Goal: Task Accomplishment & Management: Use online tool/utility

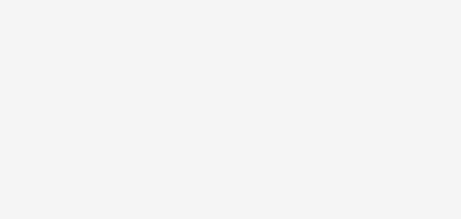
select select "d07aba32-d775-4fed-a722-f10c6504dd64"
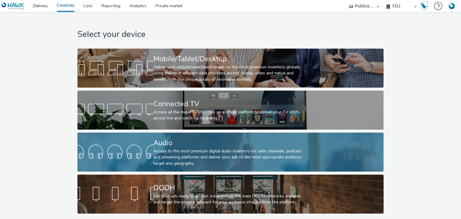
click at [210, 138] on div "Audio" at bounding box center [229, 143] width 152 height 11
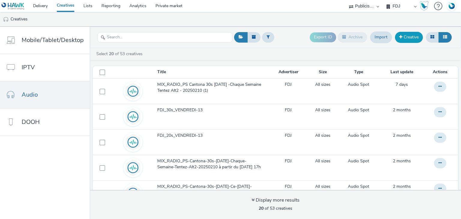
click at [409, 35] on link "Creative" at bounding box center [409, 37] width 28 height 11
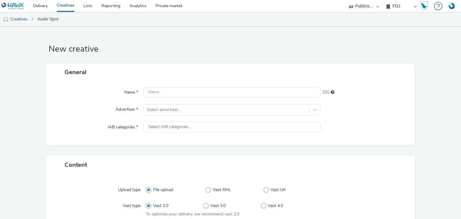
click at [61, 8] on link "Creatives" at bounding box center [65, 6] width 27 height 12
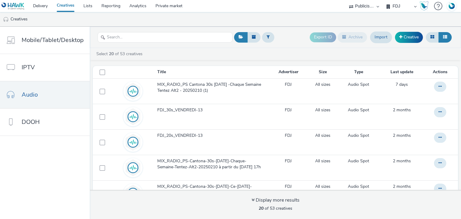
click at [394, 5] on select "FDJ Publicis Media Audio" at bounding box center [401, 6] width 36 height 12
select select "f97d6638-e0a1-4f7a-bf46-55015878e29e"
click at [383, 0] on select "FDJ Publicis Media Audio" at bounding box center [401, 6] width 36 height 12
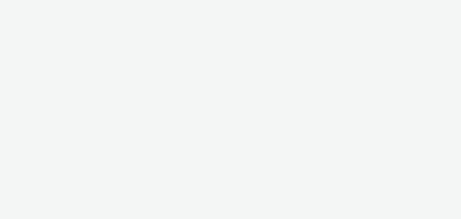
select select "d07aba32-d775-4fed-a722-f10c6504dd64"
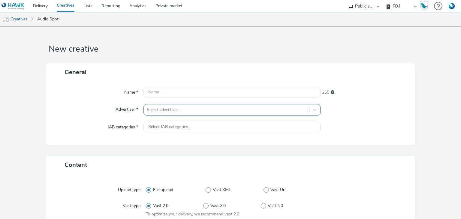
click at [191, 108] on div at bounding box center [226, 109] width 159 height 7
type input "interm"
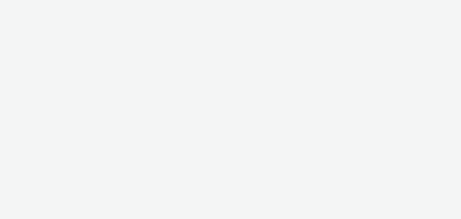
select select "d07aba32-d775-4fed-a722-f10c6504dd64"
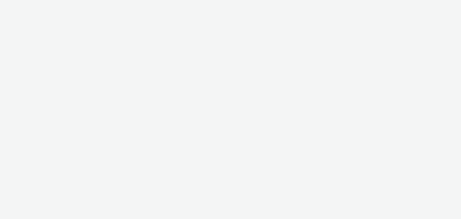
select select "d07aba32-d775-4fed-a722-f10c6504dd64"
select select "f97d6638-e0a1-4f7a-bf46-55015878e29e"
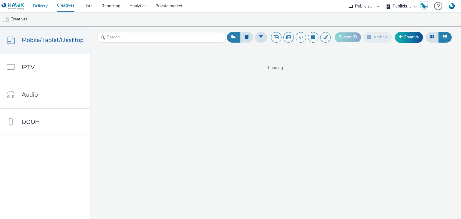
click at [44, 6] on link "Delivery" at bounding box center [41, 6] width 24 height 12
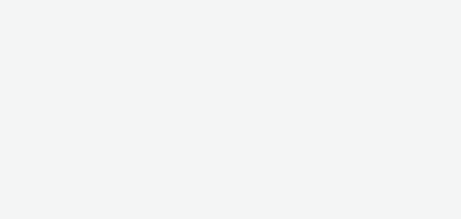
select select "d07aba32-d775-4fed-a722-f10c6504dd64"
select select "f97d6638-e0a1-4f7a-bf46-55015878e29e"
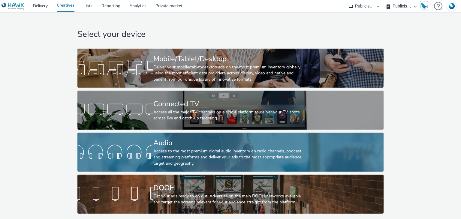
click at [191, 150] on div "Access to the most premium digital audio inventory on radio channels, podcast a…" at bounding box center [229, 157] width 152 height 18
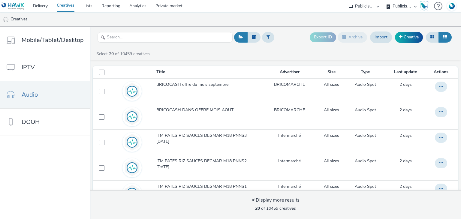
click at [68, 6] on link "Creatives" at bounding box center [65, 6] width 27 height 12
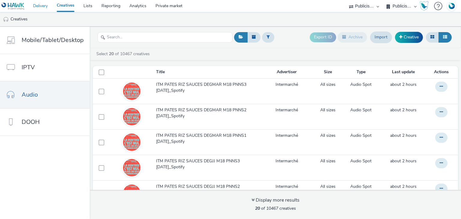
click at [42, 2] on link "Delivery" at bounding box center [41, 6] width 24 height 12
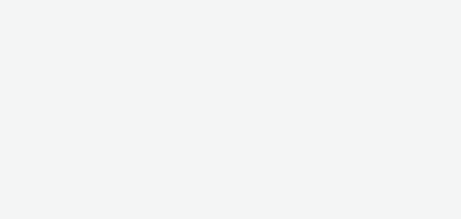
select select "d07aba32-d775-4fed-a722-f10c6504dd64"
select select "f97d6638-e0a1-4f7a-bf46-55015878e29e"
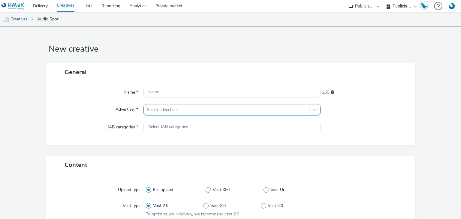
click at [164, 108] on div "Select advertiser..." at bounding box center [231, 109] width 177 height 11
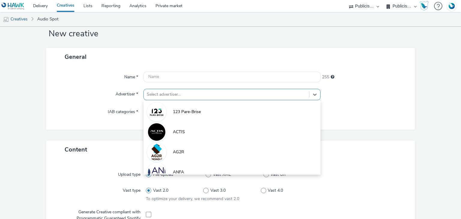
scroll to position [16, 0]
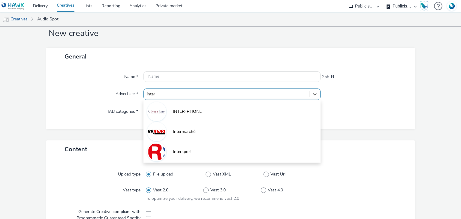
type input "interm"
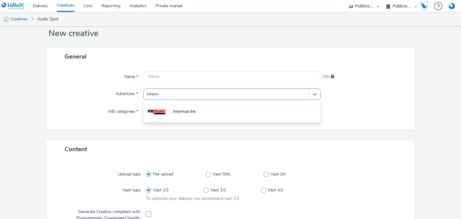
click at [164, 108] on div at bounding box center [156, 111] width 19 height 19
type input "[URL][DOMAIN_NAME]"
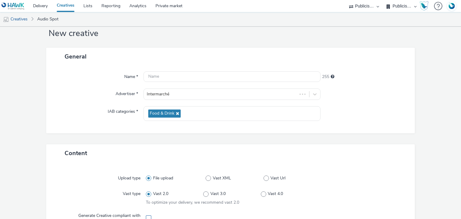
click at [147, 216] on span at bounding box center [148, 217] width 5 height 5
checkbox input "true"
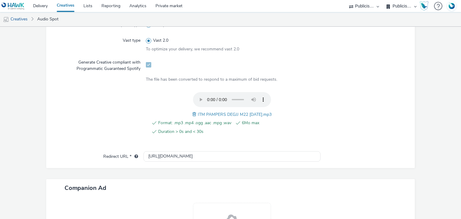
scroll to position [239, 0]
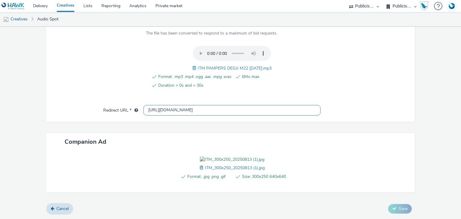
click at [184, 105] on input "[URL][DOMAIN_NAME]" at bounding box center [231, 110] width 177 height 11
paste input "inter"
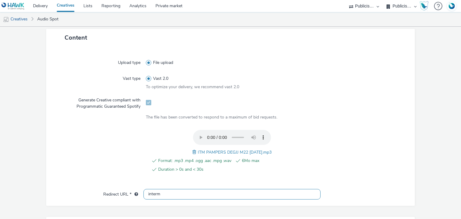
scroll to position [158, 0]
click at [170, 197] on input "interm" at bounding box center [231, 194] width 177 height 11
paste input "[URL][DOMAIN_NAME]"
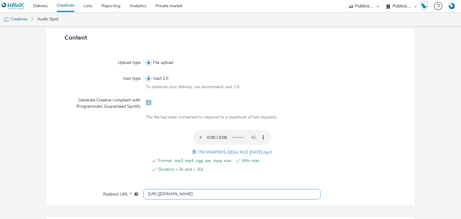
click at [170, 197] on input "[URL][DOMAIN_NAME]" at bounding box center [231, 194] width 177 height 11
type input "[URL][DOMAIN_NAME]"
click at [214, 149] on span "ITM PAMPERS DEGJJ M22 [DATE].mp3" at bounding box center [235, 152] width 74 height 6
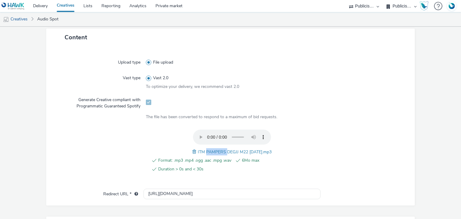
click at [214, 149] on span "ITM PAMPERS DEGJJ M22 [DATE].mp3" at bounding box center [235, 152] width 74 height 6
drag, startPoint x: 214, startPoint y: 149, endPoint x: 216, endPoint y: 155, distance: 7.3
click at [216, 155] on div "Format: .mp3 .mp4 .ogg .aac .mpg .wav 6Mo max Duration > 0s and < 30s ITM PAMPE…" at bounding box center [232, 155] width 172 height 50
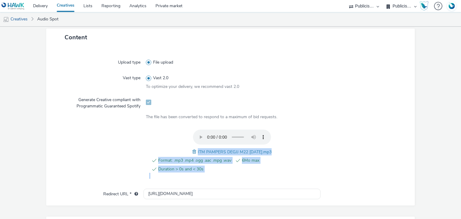
click at [223, 153] on span "ITM PAMPERS DEGJJ M22 [DATE].mp3" at bounding box center [235, 152] width 74 height 6
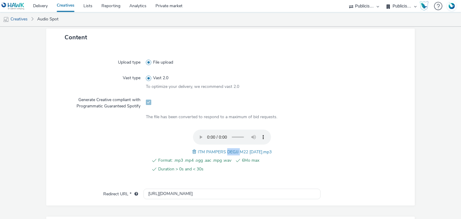
click at [223, 153] on span "ITM PAMPERS DEGJJ M22 [DATE].mp3" at bounding box center [235, 152] width 74 height 6
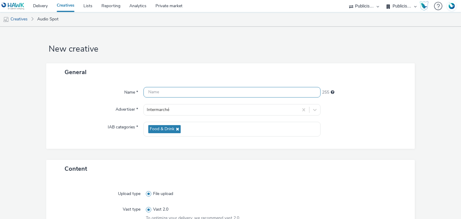
paste input "ITM PAMPERS DEGJJ M22 [DATE].mp3"
click at [185, 92] on input "text" at bounding box center [231, 92] width 177 height 11
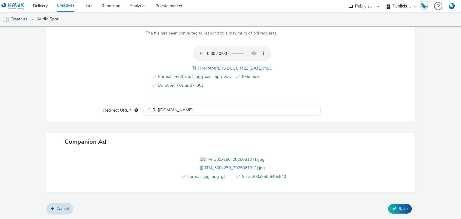
scroll to position [248, 0]
type input "ITM PAMPERS DEGJJ M22 [DATE]_Spotify"
click at [401, 209] on span "Save" at bounding box center [402, 209] width 9 height 6
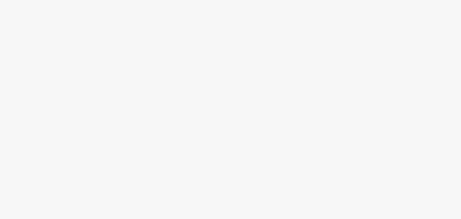
select select "d07aba32-d775-4fed-a722-f10c6504dd64"
select select "f97d6638-e0a1-4f7a-bf46-55015878e29e"
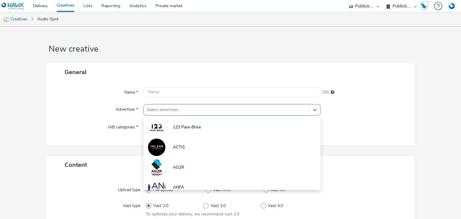
click at [164, 111] on div "option 123 Pare-Brise focused, 1 of 10. 10 results available. Use Up and Down t…" at bounding box center [231, 109] width 177 height 11
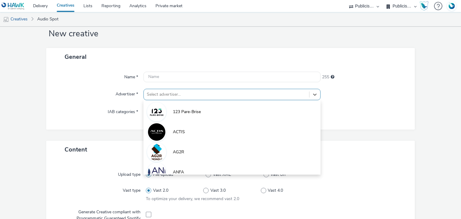
scroll to position [16, 0]
paste input "interm"
type input "interm"
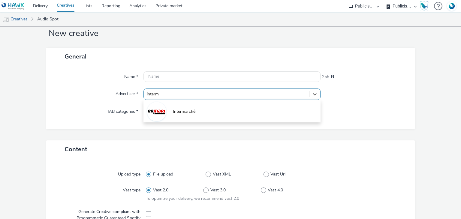
click at [164, 111] on div at bounding box center [156, 111] width 19 height 19
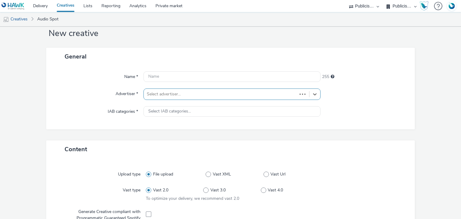
type input "[URL][DOMAIN_NAME]"
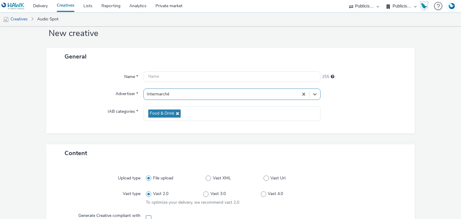
click at [148, 218] on span at bounding box center [148, 217] width 5 height 5
checkbox input "true"
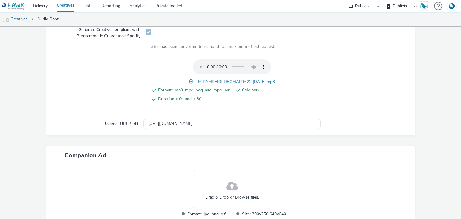
scroll to position [239, 0]
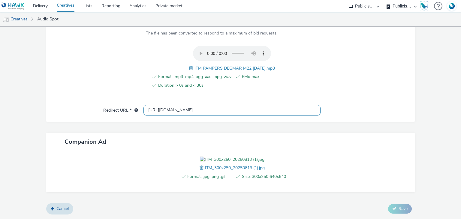
click at [189, 105] on input "[URL][DOMAIN_NAME]" at bounding box center [231, 110] width 177 height 11
paste input "s://[DOMAIN_NAME][URL]"
click at [189, 105] on input "[URL][DOMAIN_NAME]" at bounding box center [231, 110] width 177 height 11
type input "[URL][DOMAIN_NAME]"
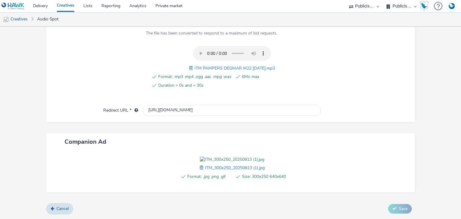
click at [217, 65] on span "ITM PAMPERS DEGMAR M22 04.08.25.mp3" at bounding box center [234, 68] width 80 height 6
copy span "ITM PAMPERS DEGMAR M22 04.08.25.mp3"
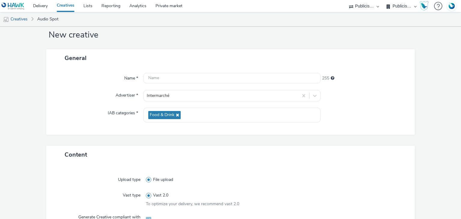
scroll to position [0, 0]
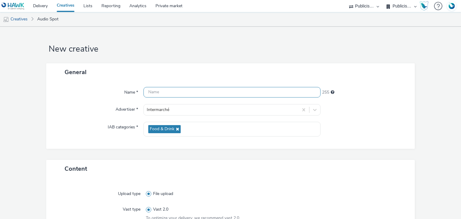
click at [202, 90] on input "text" at bounding box center [231, 92] width 177 height 11
paste input "ITM PAMPERS DEGMAR M22 04.08.25.mp3"
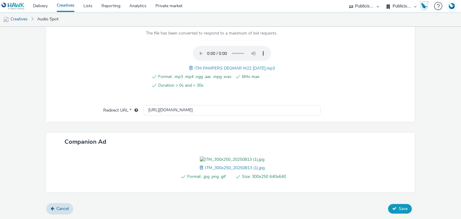
type input "ITM PAMPERS DEGMAR M22 04.08.25_Spotify"
click at [398, 212] on button "Save" at bounding box center [400, 209] width 24 height 10
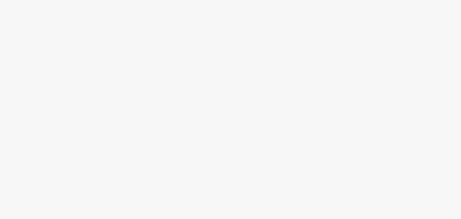
select select "d07aba32-d775-4fed-a722-f10c6504dd64"
select select "f97d6638-e0a1-4f7a-bf46-55015878e29e"
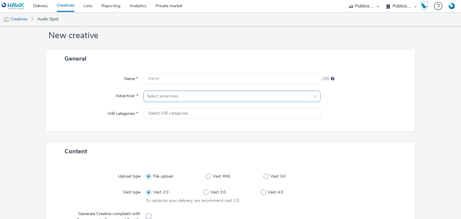
click at [183, 102] on div "Select advertiser..." at bounding box center [231, 96] width 177 height 11
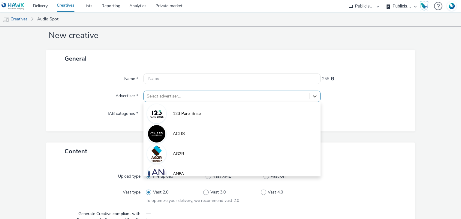
scroll to position [16, 0]
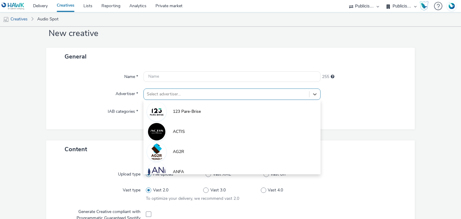
paste input "interm"
type input "interm"
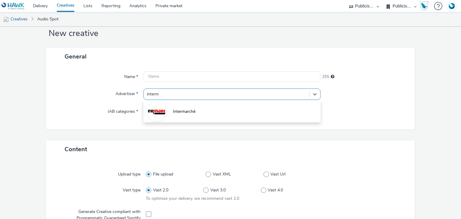
click at [183, 114] on span "Intermarché" at bounding box center [184, 112] width 23 height 6
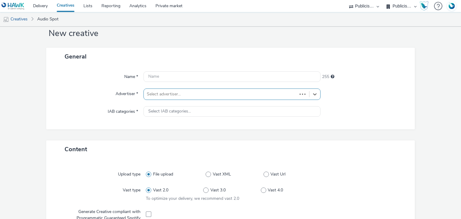
type input "[URL][DOMAIN_NAME]"
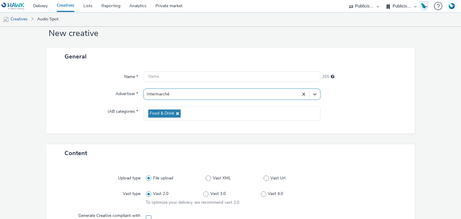
click at [147, 215] on span at bounding box center [148, 217] width 5 height 5
checkbox input "true"
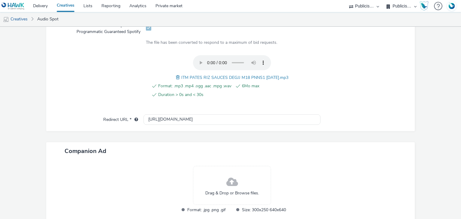
scroll to position [206, 0]
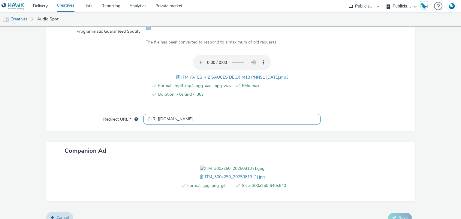
click at [194, 118] on input "[URL][DOMAIN_NAME]" at bounding box center [231, 119] width 177 height 11
paste input "s://[DOMAIN_NAME][URL]"
click at [194, 118] on input "[URL][DOMAIN_NAME]" at bounding box center [231, 119] width 177 height 11
type input "[URL][DOMAIN_NAME]"
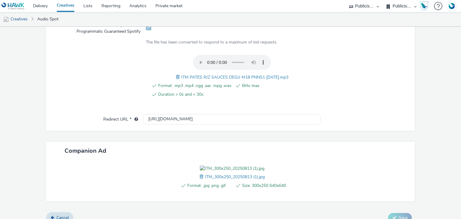
click at [239, 74] on span "ITM PATES RIZ SAUCES DEGJJ M18 PNNS1 30.07.25.mp3" at bounding box center [234, 77] width 107 height 6
copy span "ITM PATES RIZ SAUCES DEGJJ M18 PNNS1 30.07.25.mp3"
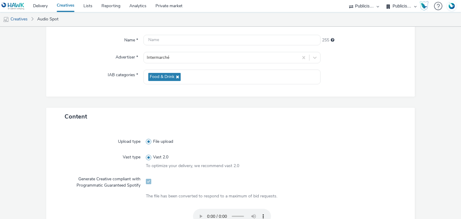
scroll to position [46, 0]
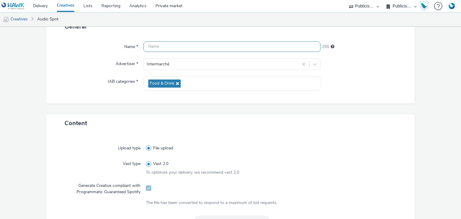
click at [204, 48] on input "text" at bounding box center [231, 46] width 177 height 11
paste input "ITM PATES RIZ SAUCES DEGJJ M18 PNNS1 30.07.25.mp3"
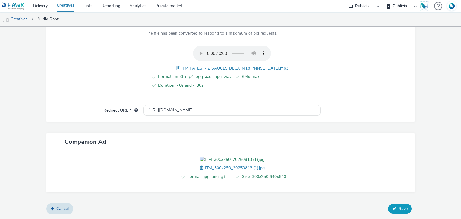
type input "ITM PATES RIZ SAUCES DEGJJ M18 PNNS1 30.07.25_Spotify"
click at [392, 208] on icon at bounding box center [394, 208] width 4 height 4
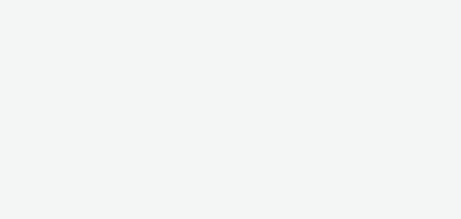
select select "d07aba32-d775-4fed-a722-f10c6504dd64"
select select "f97d6638-e0a1-4f7a-bf46-55015878e29e"
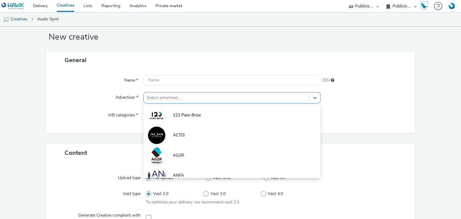
click at [187, 104] on div "option 123 Pare-Brise focused, 1 of 10. 10 results available. Use Up and Down t…" at bounding box center [231, 97] width 177 height 11
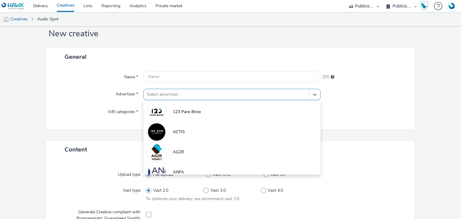
scroll to position [16, 0]
paste input "interm"
type input "interm"
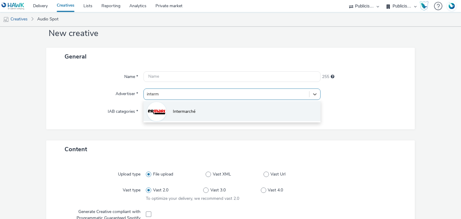
click at [186, 110] on span "Intermarché" at bounding box center [184, 112] width 23 height 6
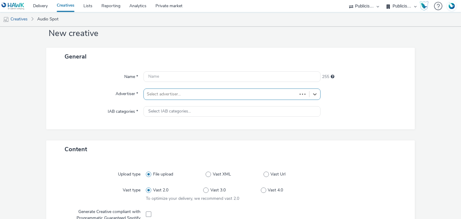
type input "[URL][DOMAIN_NAME]"
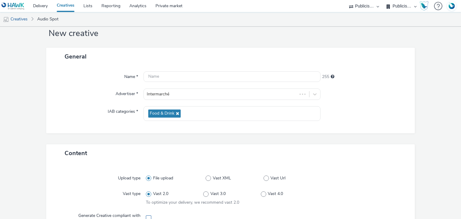
click at [146, 216] on span at bounding box center [148, 217] width 5 height 5
checkbox input "true"
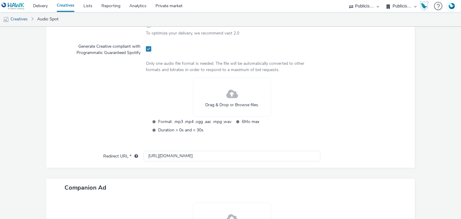
scroll to position [187, 0]
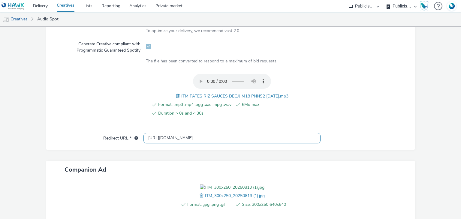
click at [190, 136] on input "[URL][DOMAIN_NAME]" at bounding box center [231, 138] width 177 height 11
paste input "s://[DOMAIN_NAME][URL]"
click at [190, 136] on input "[URL][DOMAIN_NAME]" at bounding box center [231, 138] width 177 height 11
type input "[URL][DOMAIN_NAME]"
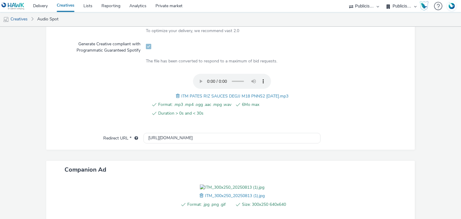
click at [245, 98] on span "ITM PATES RIZ SAUCES DEGJJ M18 PNNS2 30.07.25.mp3" at bounding box center [234, 96] width 107 height 6
copy span "ITM PATES RIZ SAUCES DEGJJ M18 PNNS2 30.07.25.mp3"
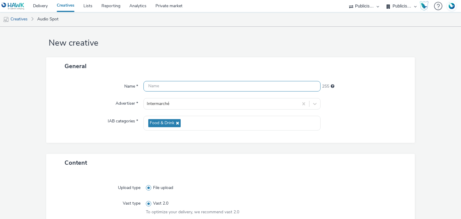
scroll to position [0, 0]
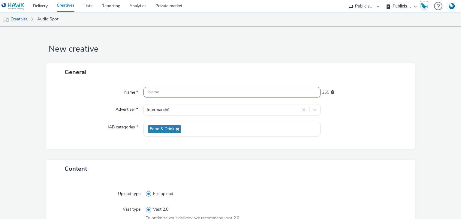
paste input "ITM PATES RIZ SAUCES DEGJJ M18 PNNS2 30.07.25.mp3"
click at [218, 93] on input "text" at bounding box center [231, 92] width 177 height 11
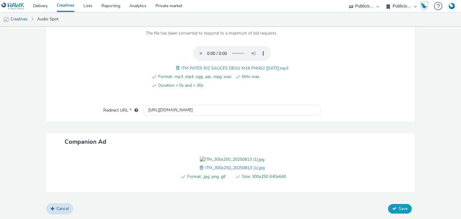
type input "ITM PATES RIZ SAUCES DEGJJ M18 PNNS2 30.07.25_Spotify"
click at [398, 209] on span "Save" at bounding box center [402, 209] width 9 height 6
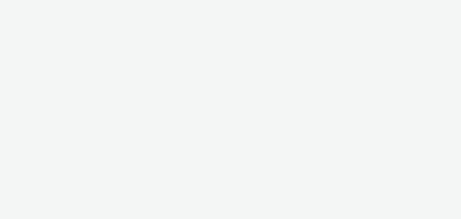
select select "d07aba32-d775-4fed-a722-f10c6504dd64"
select select "f97d6638-e0a1-4f7a-bf46-55015878e29e"
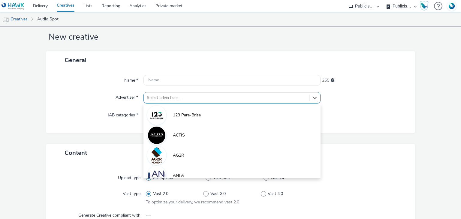
click at [190, 104] on div "option 123 Pare-Brise focused, 1 of 10. 10 results available. Use Up and Down t…" at bounding box center [231, 97] width 177 height 11
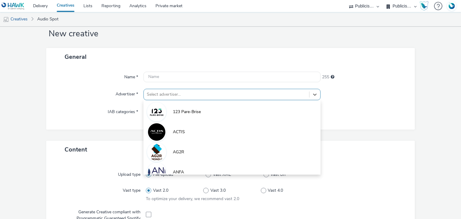
scroll to position [16, 0]
paste input "interm"
type input "interm"
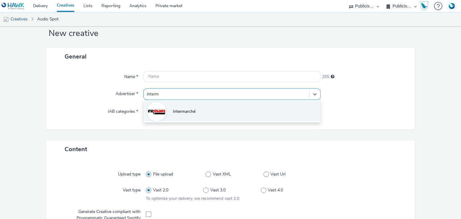
click at [190, 109] on span "Intermarché" at bounding box center [184, 112] width 23 height 6
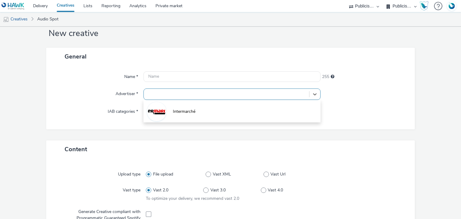
type input "[URL][DOMAIN_NAME]"
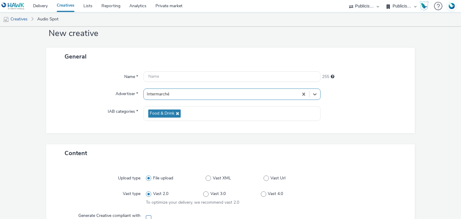
click at [146, 218] on span at bounding box center [148, 217] width 5 height 5
checkbox input "true"
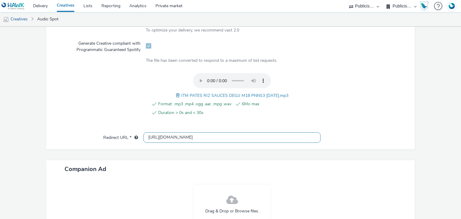
scroll to position [0, 0]
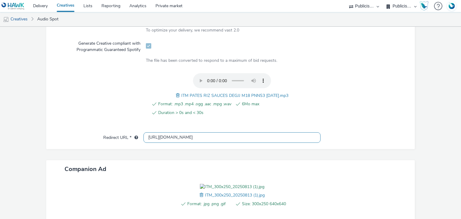
click at [193, 138] on input "[URL][DOMAIN_NAME]" at bounding box center [231, 137] width 177 height 11
paste input "s://[DOMAIN_NAME][URL]"
click at [193, 138] on input "[URL][DOMAIN_NAME]" at bounding box center [231, 137] width 177 height 11
type input "[URL][DOMAIN_NAME]"
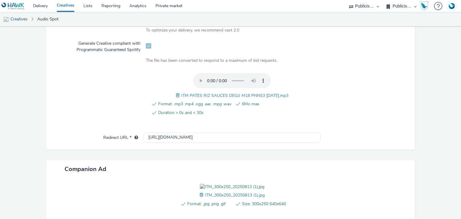
click at [223, 94] on span "ITM PATES RIZ SAUCES DEGJJ M18 PNNS3 30.07.25.mp3" at bounding box center [234, 96] width 107 height 6
copy span "ITM PATES RIZ SAUCES DEGJJ M18 PNNS3 30.07.25.mp3"
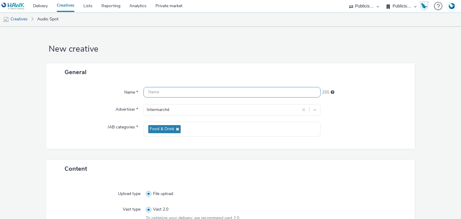
click at [212, 93] on input "text" at bounding box center [231, 92] width 177 height 11
paste input "ITM PATES RIZ SAUCES DEGJJ M18 PNNS3 30.07.25.mp3"
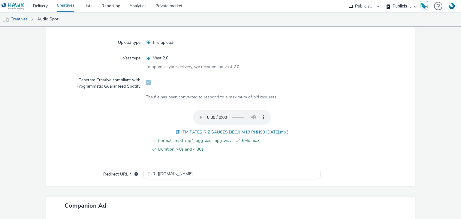
scroll to position [248, 0]
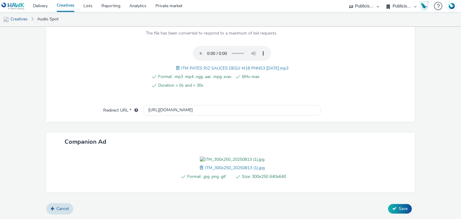
type input "ITM PATES RIZ SAUCES DEGJJ M18 PNNS3 30.07.25_Spotify"
click at [403, 215] on form "New creative General Name * ITM PATES RIZ SAUCES DEGJJ M18 PNNS3 30.07.25_Spoti…" at bounding box center [230, 15] width 461 height 407
click at [400, 214] on div "Cancel Save" at bounding box center [230, 208] width 369 height 11
click at [399, 212] on button "Save" at bounding box center [400, 209] width 24 height 10
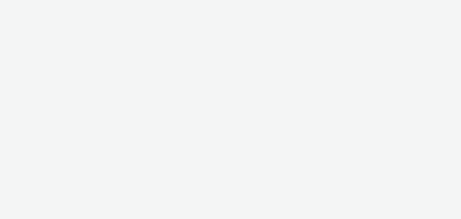
select select "d07aba32-d775-4fed-a722-f10c6504dd64"
select select "f97d6638-e0a1-4f7a-bf46-55015878e29e"
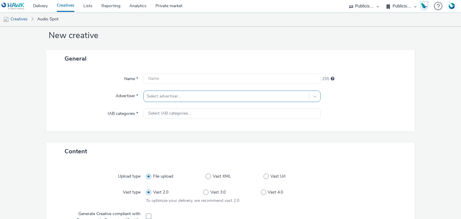
click at [210, 102] on div "Select advertiser..." at bounding box center [231, 96] width 177 height 11
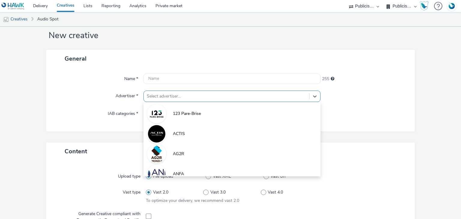
scroll to position [16, 0]
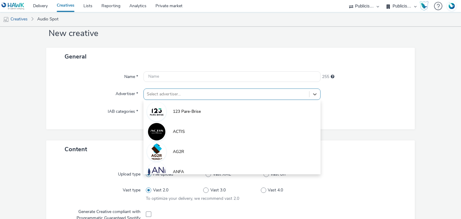
paste input "interm"
type input "interm"
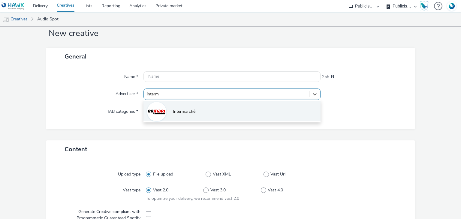
click at [207, 110] on li "Intermarché" at bounding box center [231, 111] width 177 height 20
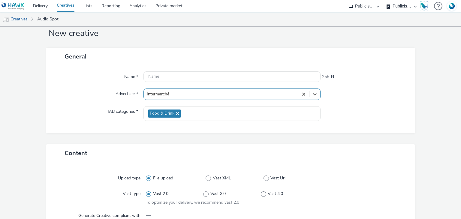
type input "[URL][DOMAIN_NAME]"
click at [148, 215] on span at bounding box center [148, 217] width 5 height 5
checkbox input "true"
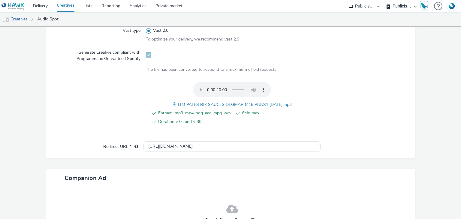
scroll to position [0, 0]
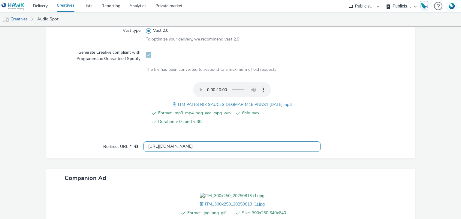
click at [186, 146] on input "[URL][DOMAIN_NAME]" at bounding box center [231, 146] width 177 height 11
paste input "s://[DOMAIN_NAME][URL]"
click at [186, 146] on input "[URL][DOMAIN_NAME]" at bounding box center [231, 146] width 177 height 11
type input "[URL][DOMAIN_NAME]"
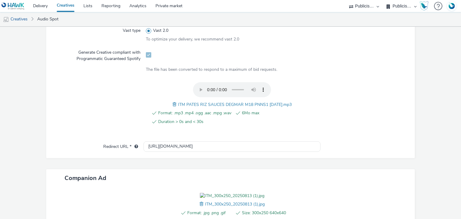
click at [246, 102] on span "ITM PATES RIZ SAUCES DEGMAR M18 PNNS1 [DATE].mp3" at bounding box center [235, 105] width 114 height 6
copy span "ITM PATES RIZ SAUCES DEGMAR M18 PNNS1 [DATE].mp3"
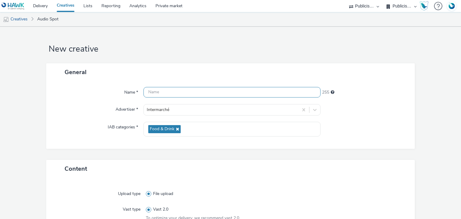
click at [233, 92] on input "text" at bounding box center [231, 92] width 177 height 11
paste input "ITM PATES RIZ SAUCES DEGMAR M18 PNNS1 [DATE].mp3"
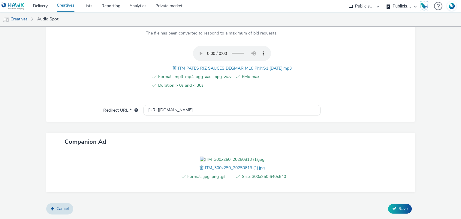
scroll to position [248, 0]
type input "ITM PATES RIZ SAUCES DEGMAR M18 PNNS1 [DATE]_Spotify"
click at [400, 210] on span "Save" at bounding box center [402, 209] width 9 height 6
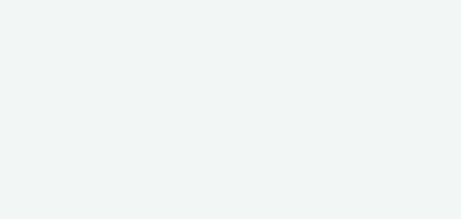
select select "d07aba32-d775-4fed-a722-f10c6504dd64"
select select "f97d6638-e0a1-4f7a-bf46-55015878e29e"
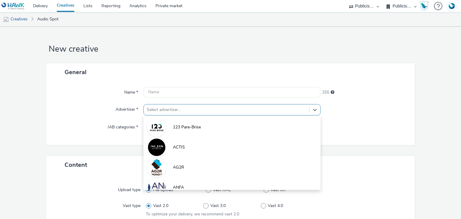
scroll to position [16, 0]
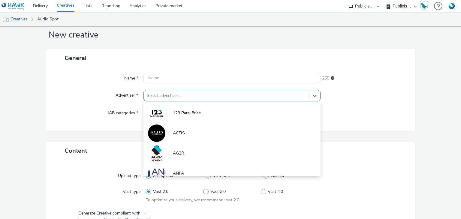
click at [207, 101] on div "option 123 Pare-Brise focused, 1 of 10. 10 results available. Use Up and Down t…" at bounding box center [231, 95] width 177 height 11
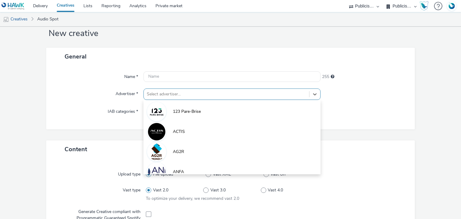
paste input "interm"
type input "interm"
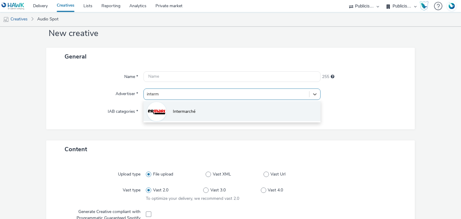
click at [206, 113] on li "Intermarché" at bounding box center [231, 111] width 177 height 20
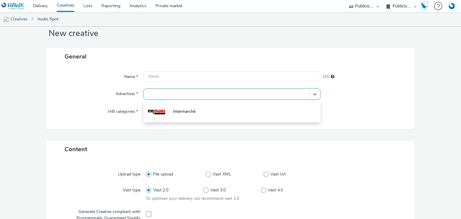
type input "[URL][DOMAIN_NAME]"
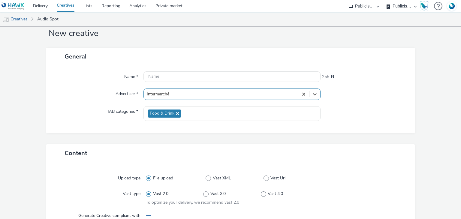
click at [149, 217] on span at bounding box center [148, 217] width 5 height 5
checkbox input "true"
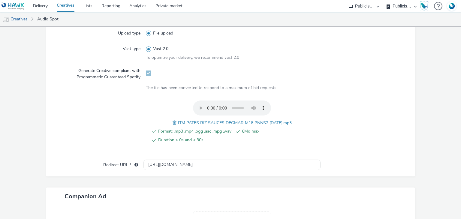
scroll to position [239, 0]
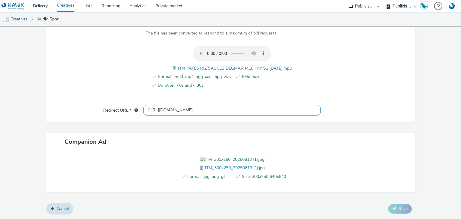
click at [178, 105] on input "[URL][DOMAIN_NAME]" at bounding box center [231, 110] width 177 height 11
paste input "s://[DOMAIN_NAME][URL]"
click at [178, 105] on input "[URL][DOMAIN_NAME]" at bounding box center [231, 110] width 177 height 11
type input "[URL][DOMAIN_NAME]"
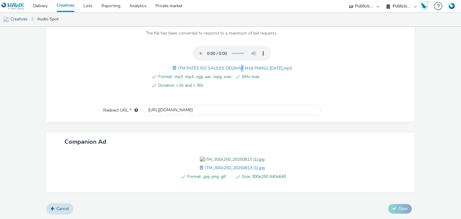
drag, startPoint x: 237, startPoint y: 40, endPoint x: 238, endPoint y: 45, distance: 5.2
click at [238, 65] on div "ITM PATES RIZ SAUCES DEGMAR M18 PNNS2 30.07.25.mp3" at bounding box center [232, 68] width 119 height 7
click at [238, 65] on span "ITM PATES RIZ SAUCES DEGMAR M18 PNNS2 30.07.25.mp3" at bounding box center [235, 68] width 114 height 6
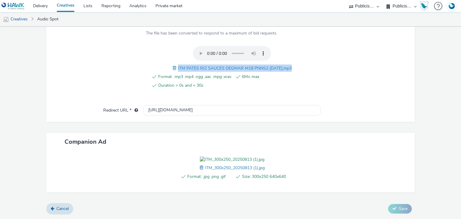
click at [238, 65] on span "ITM PATES RIZ SAUCES DEGMAR M18 PNNS2 30.07.25.mp3" at bounding box center [235, 68] width 114 height 6
copy span "ITM PATES RIZ SAUCES DEGMAR M18 PNNS2 30.07.25.mp3"
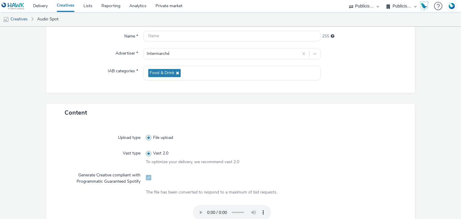
scroll to position [44, 0]
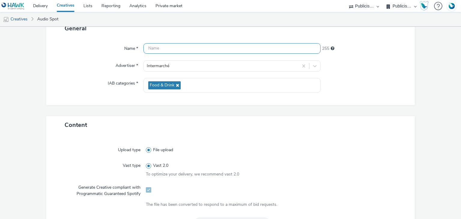
click at [221, 51] on input "text" at bounding box center [231, 48] width 177 height 11
paste input "ITM PATES RIZ SAUCES DEGMAR M18 PNNS2 30.07.25.mp3"
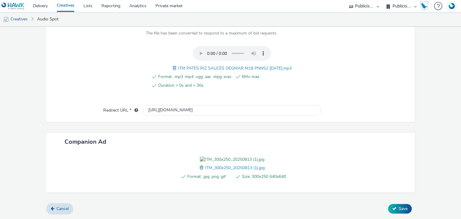
scroll to position [248, 0]
type input "ITM PATES RIZ SAUCES DEGMAR M18 PNNS2 30.07.25_Spotify"
click at [400, 207] on span "Save" at bounding box center [402, 209] width 9 height 6
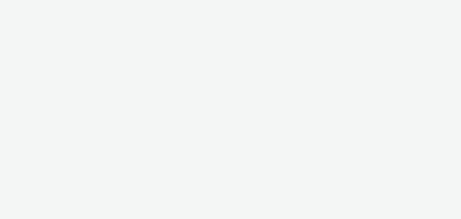
select select "d07aba32-d775-4fed-a722-f10c6504dd64"
select select "f97d6638-e0a1-4f7a-bf46-55015878e29e"
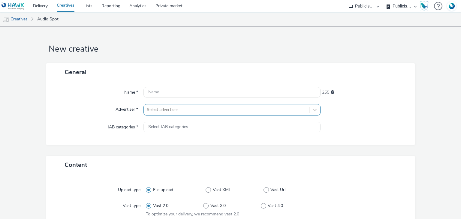
click at [224, 108] on div "Select advertiser..." at bounding box center [231, 109] width 177 height 11
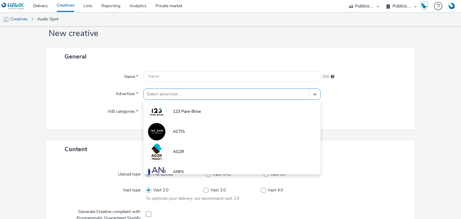
scroll to position [16, 0]
paste input "interm"
type input "interm"
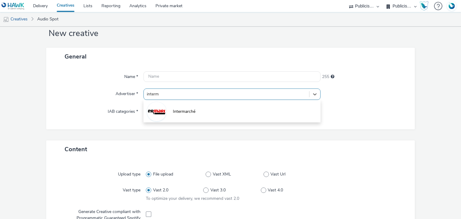
click at [224, 108] on li "Intermarché" at bounding box center [231, 111] width 177 height 20
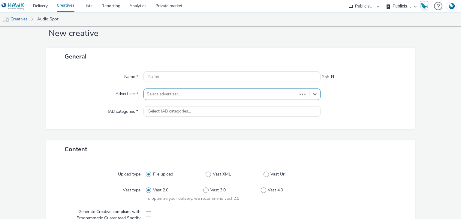
type input "[URL][DOMAIN_NAME]"
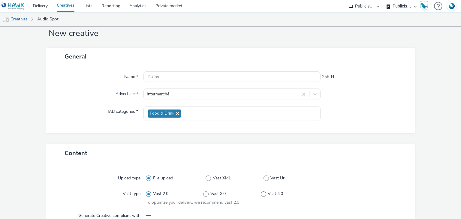
click at [146, 216] on span at bounding box center [148, 217] width 5 height 5
checkbox input "true"
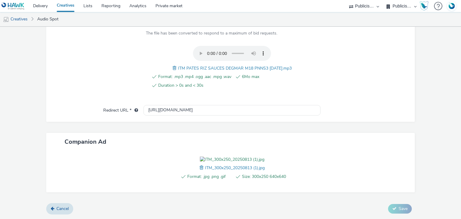
scroll to position [233, 0]
click at [198, 105] on input "[URL][DOMAIN_NAME]" at bounding box center [231, 110] width 177 height 11
paste input "s://[DOMAIN_NAME][URL]"
click at [198, 105] on input "[URL][DOMAIN_NAME]" at bounding box center [231, 110] width 177 height 11
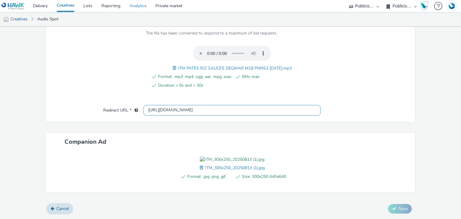
type input "[URL][DOMAIN_NAME]"
click at [260, 65] on div "ITM PATES RIZ SAUCES DEGMAR M18 PNNS3 [DATE].mp3" at bounding box center [232, 68] width 119 height 7
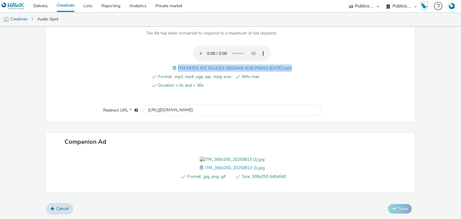
click at [260, 65] on div "ITM PATES RIZ SAUCES DEGMAR M18 PNNS3 [DATE].mp3" at bounding box center [232, 68] width 119 height 7
copy span "ITM PATES RIZ SAUCES DEGMAR M18 PNNS3 [DATE].mp3"
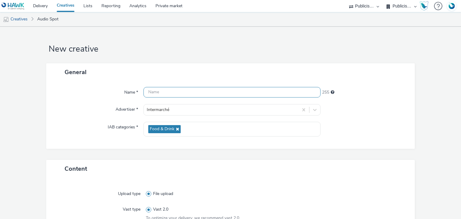
paste input "ITM PATES RIZ SAUCES DEGMAR M18 PNNS3 [DATE].mp3"
click at [211, 88] on input "text" at bounding box center [231, 92] width 177 height 11
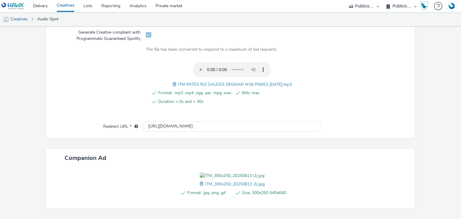
scroll to position [248, 0]
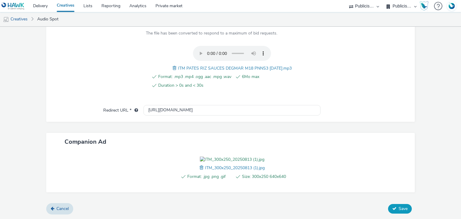
type input "ITM PATES RIZ SAUCES DEGMAR M18 PNNS3 [DATE]_Spotify"
click at [400, 212] on button "Save" at bounding box center [400, 209] width 24 height 10
